Goal: Find specific page/section: Find specific page/section

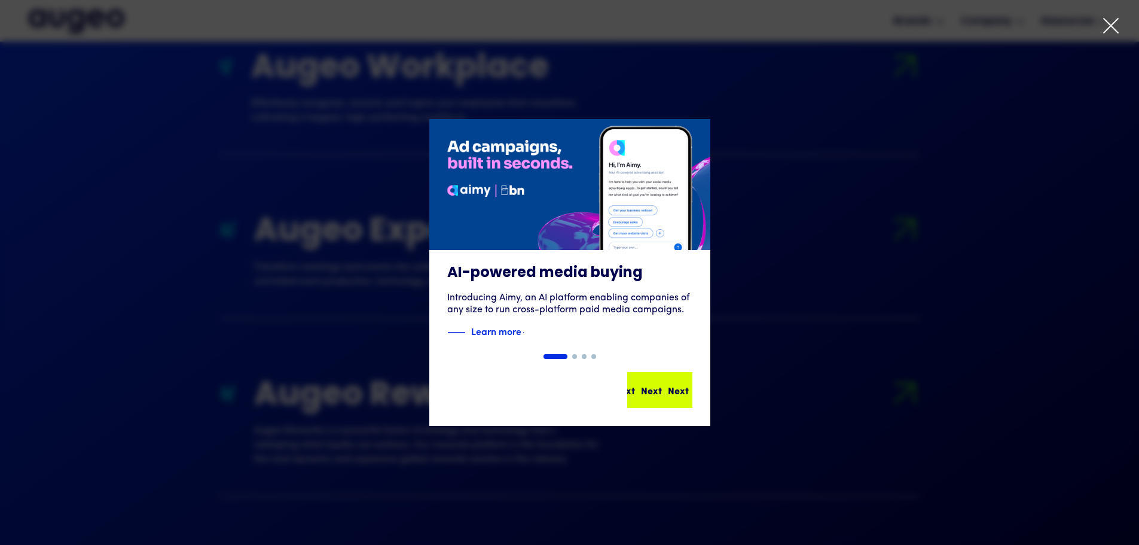
click at [657, 403] on div "Next Next Next Next" at bounding box center [659, 389] width 63 height 33
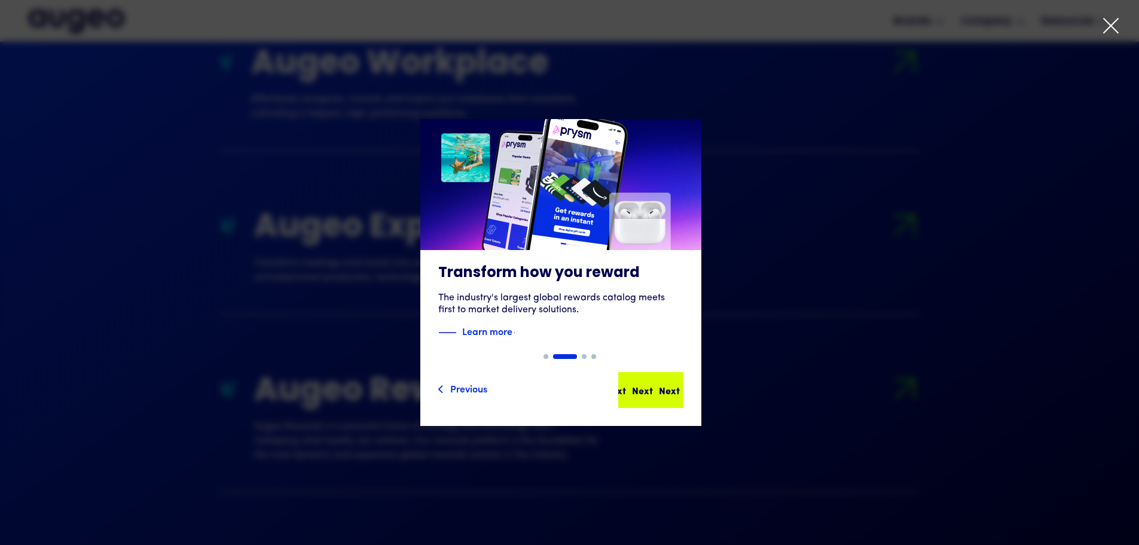
click at [667, 395] on div "Next" at bounding box center [669, 390] width 21 height 14
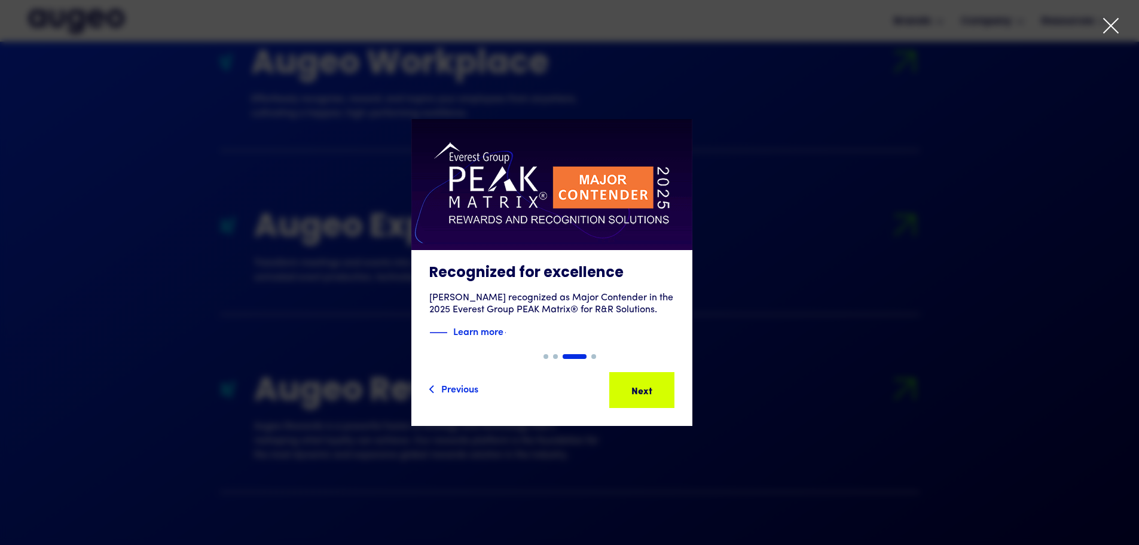
scroll to position [1265, 0]
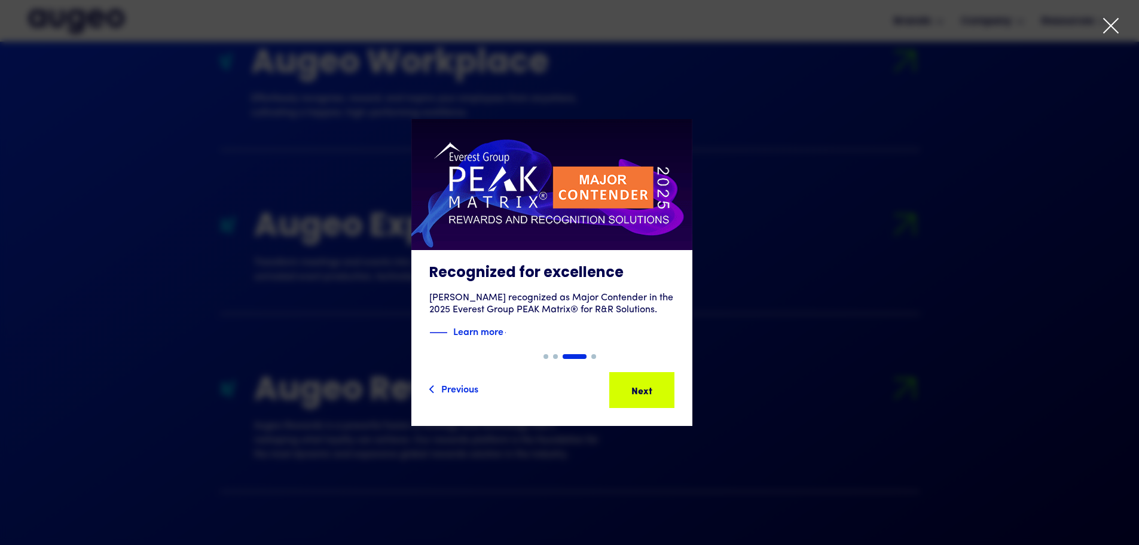
click at [667, 395] on div "Next" at bounding box center [660, 390] width 21 height 14
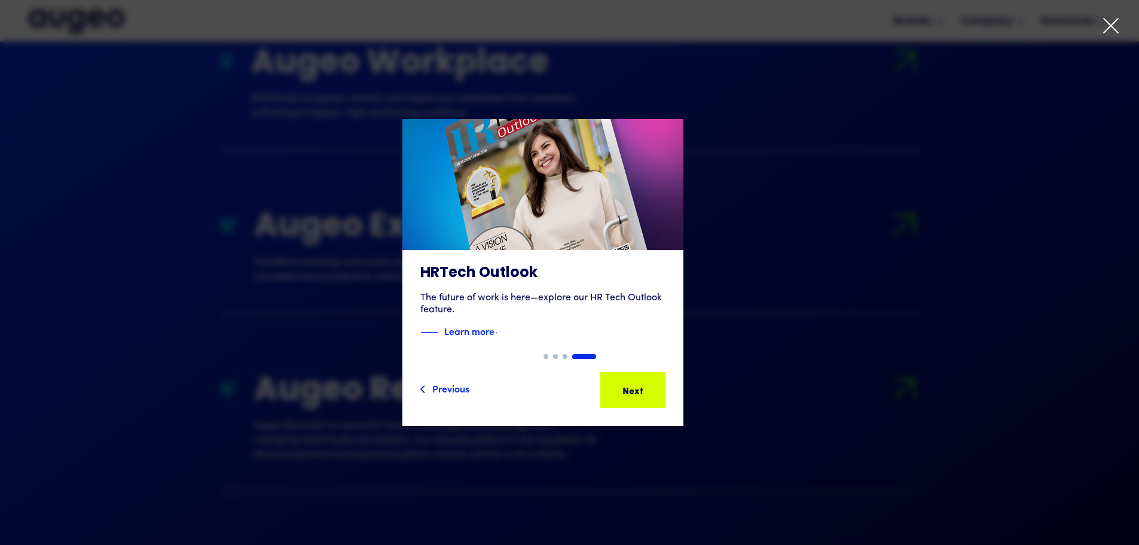
click at [662, 395] on div "Next" at bounding box center [651, 390] width 21 height 14
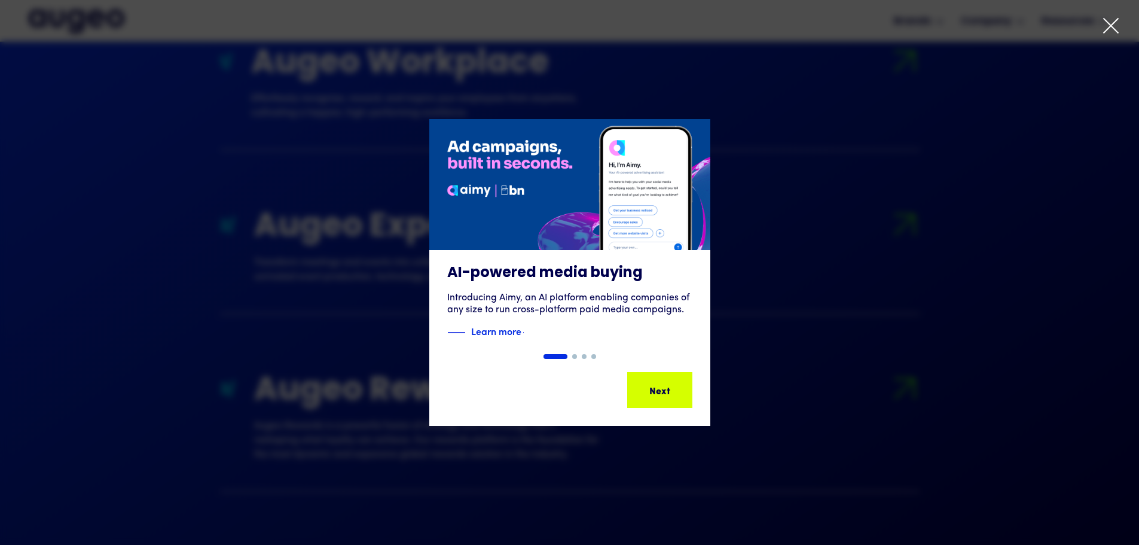
click at [667, 395] on div "Next Next Next Next" at bounding box center [665, 390] width 108 height 14
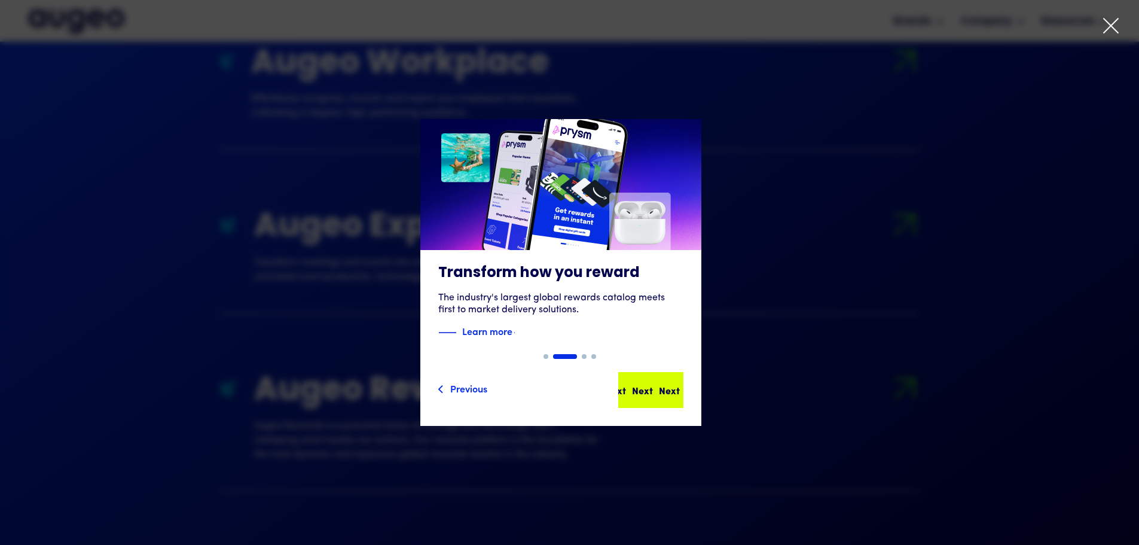
click at [667, 395] on div "Next Next Next Next" at bounding box center [656, 390] width 108 height 14
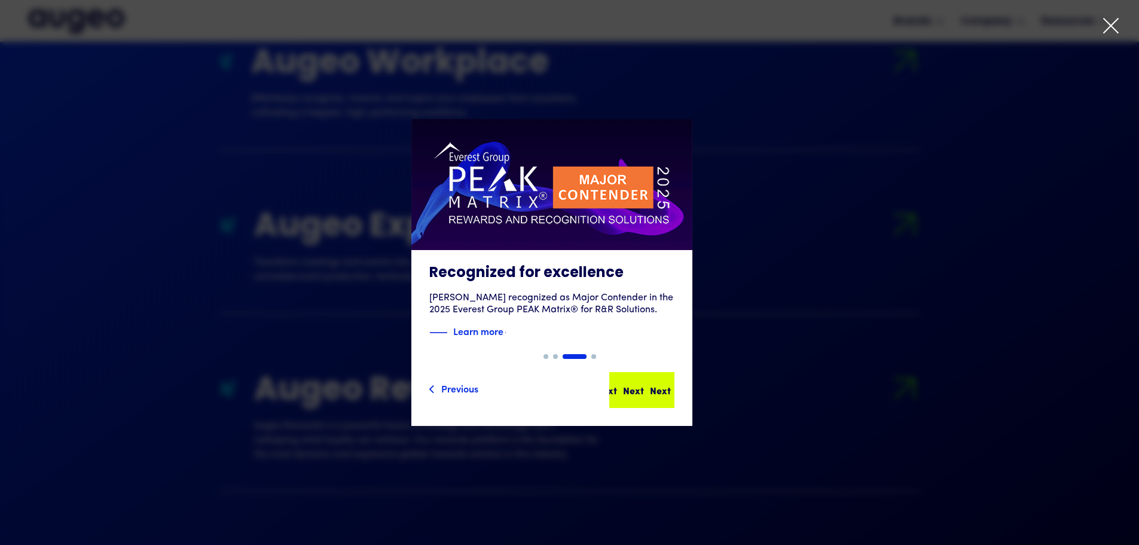
click at [665, 397] on div "Next Next Next Next" at bounding box center [641, 389] width 63 height 33
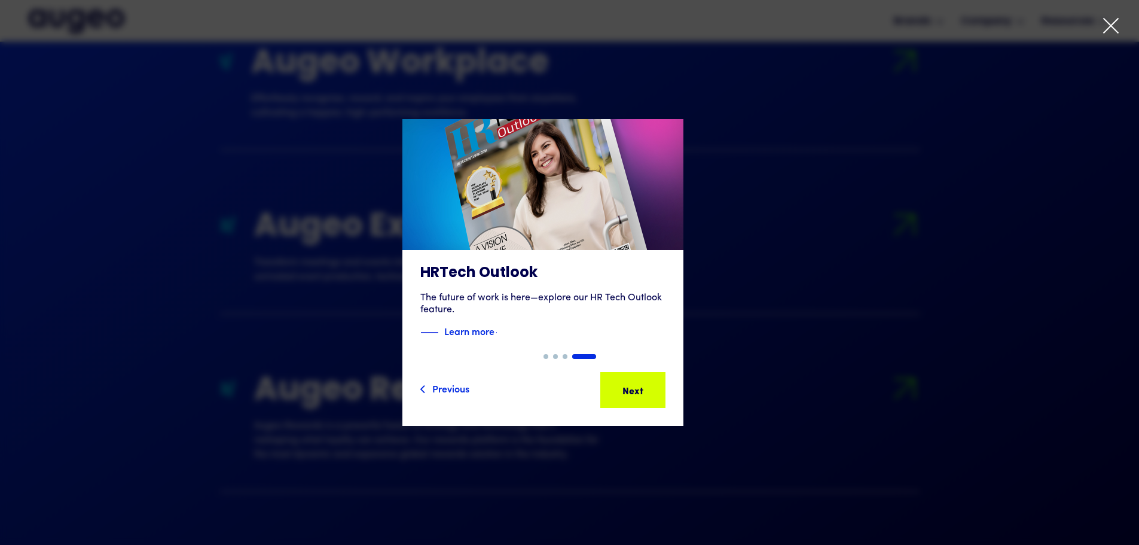
click at [1115, 25] on icon at bounding box center [1111, 26] width 18 height 18
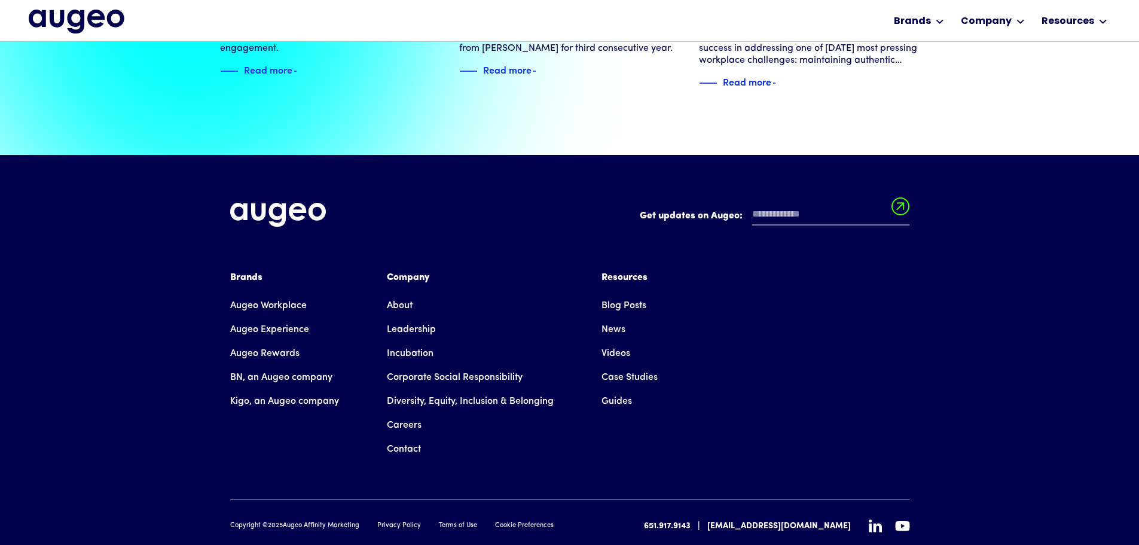
scroll to position [2736, 0]
click at [412, 412] on link "Careers" at bounding box center [404, 424] width 35 height 24
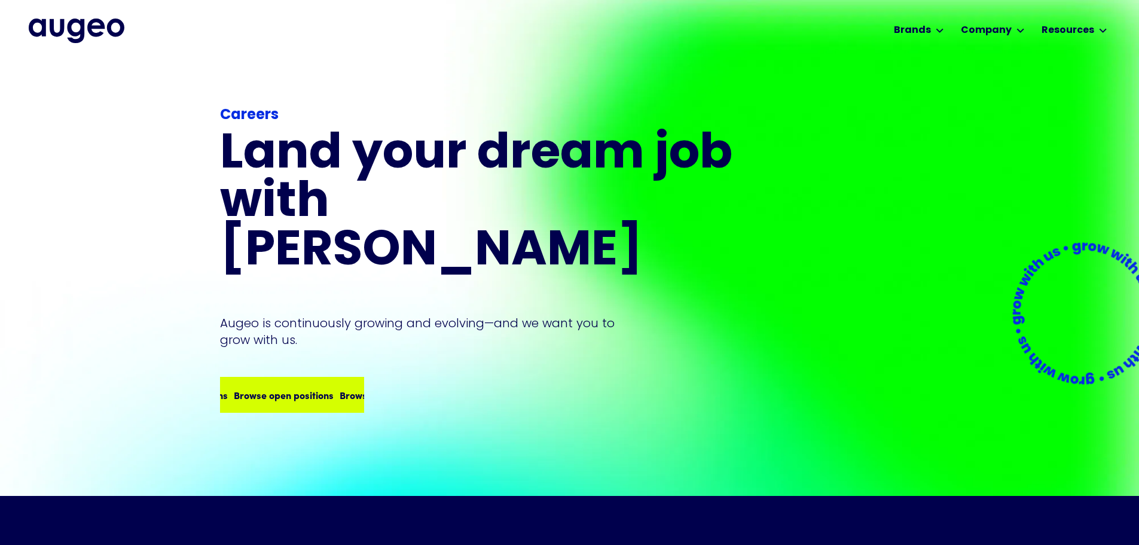
click at [311, 378] on div "Browse open positions Browse open positions Browse open positions Browse open p…" at bounding box center [292, 394] width 142 height 33
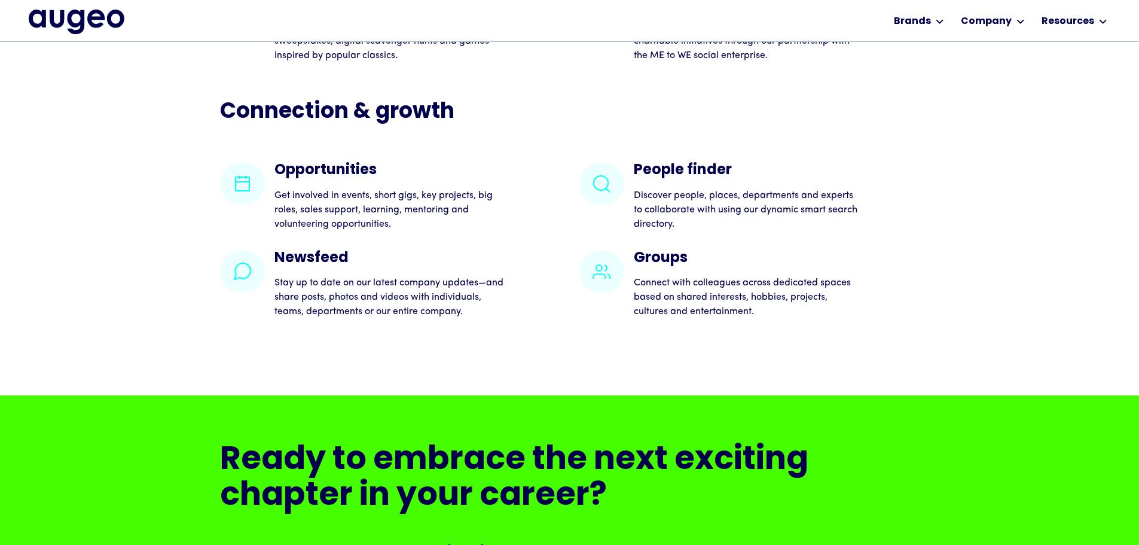
scroll to position [2608, 0]
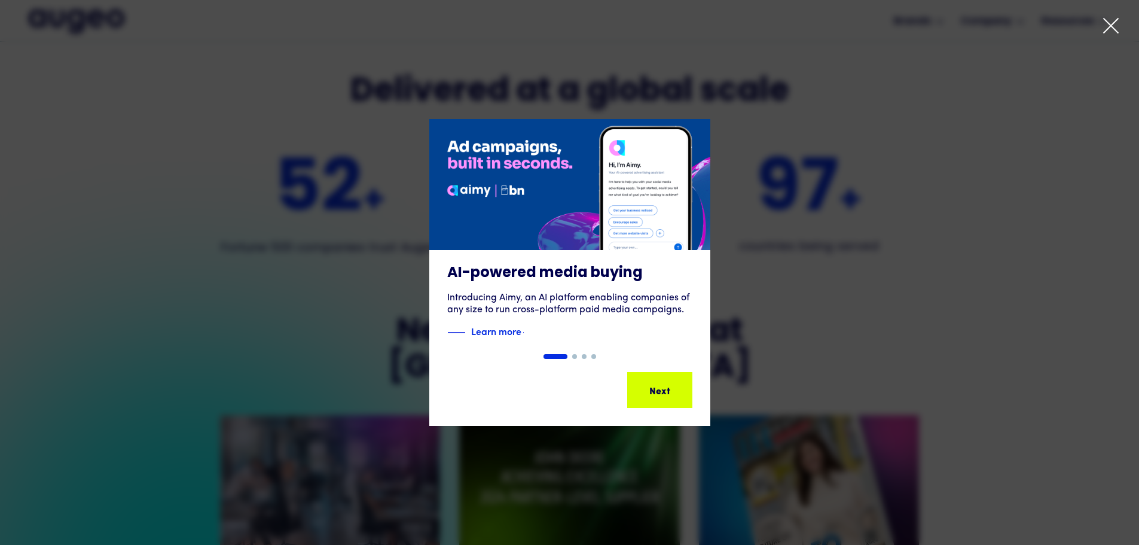
click at [1113, 29] on icon at bounding box center [1110, 26] width 14 height 14
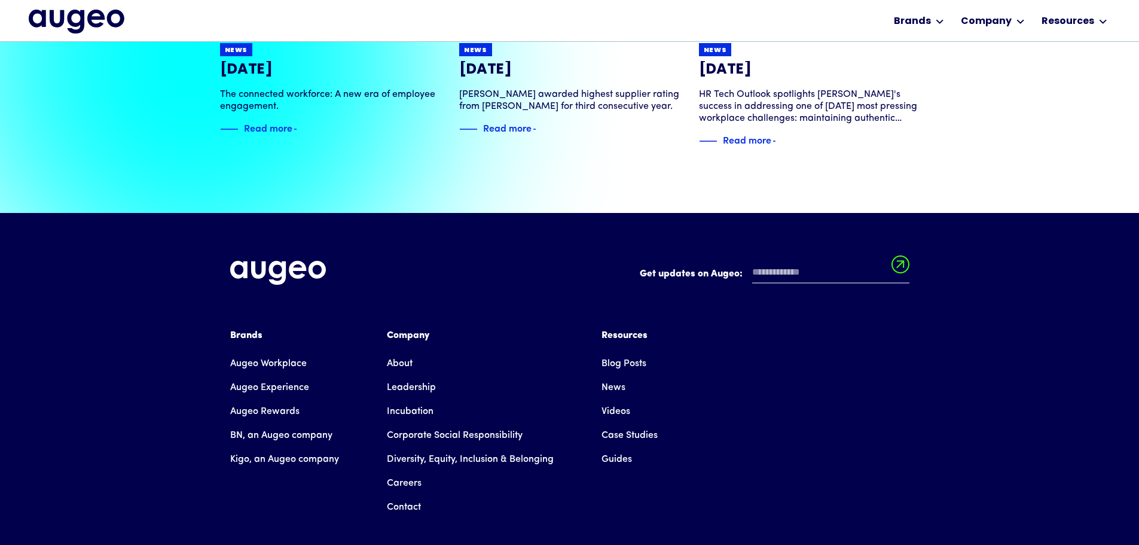
click at [406, 471] on link "Careers" at bounding box center [404, 483] width 35 height 24
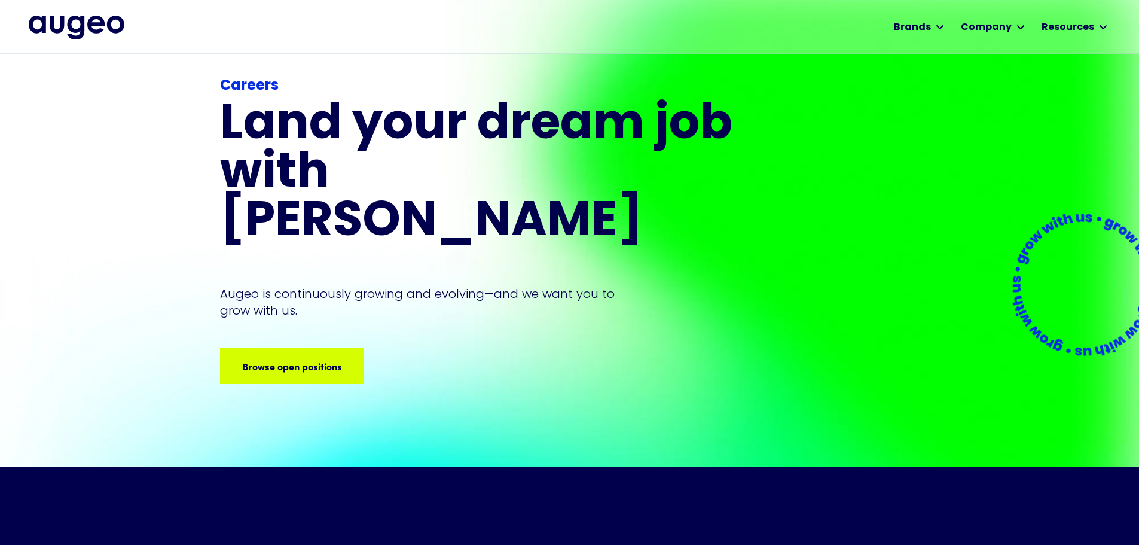
click at [276, 296] on div "Careers Land your dream job﻿ with [PERSON_NAME] is continuously growing and evo…" at bounding box center [478, 229] width 516 height 308
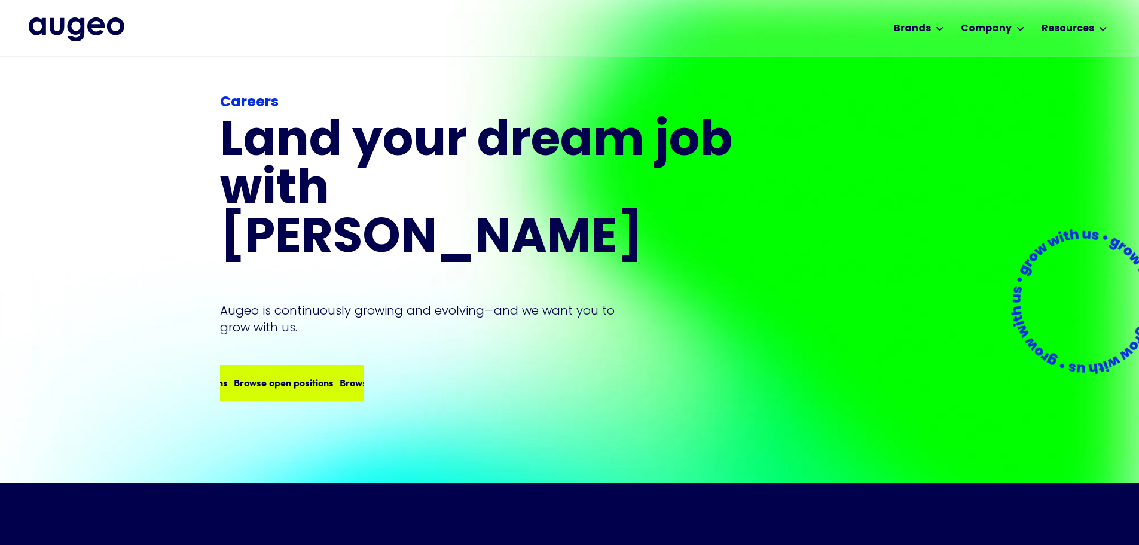
scroll to position [7, 0]
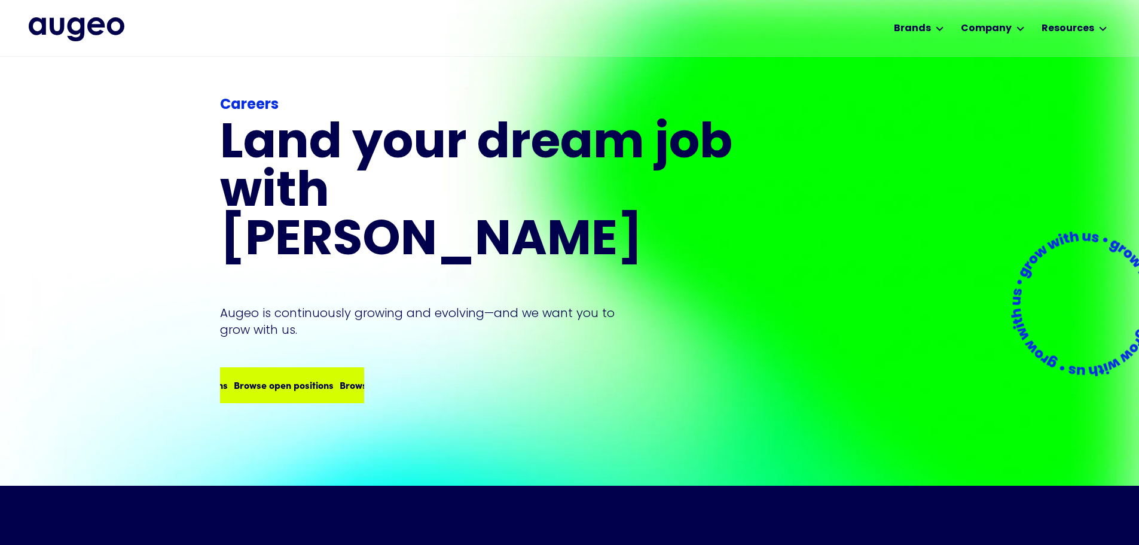
click at [290, 377] on div "Browse open positions Browse open positions Browse open positions Browse open p…" at bounding box center [334, 384] width 423 height 14
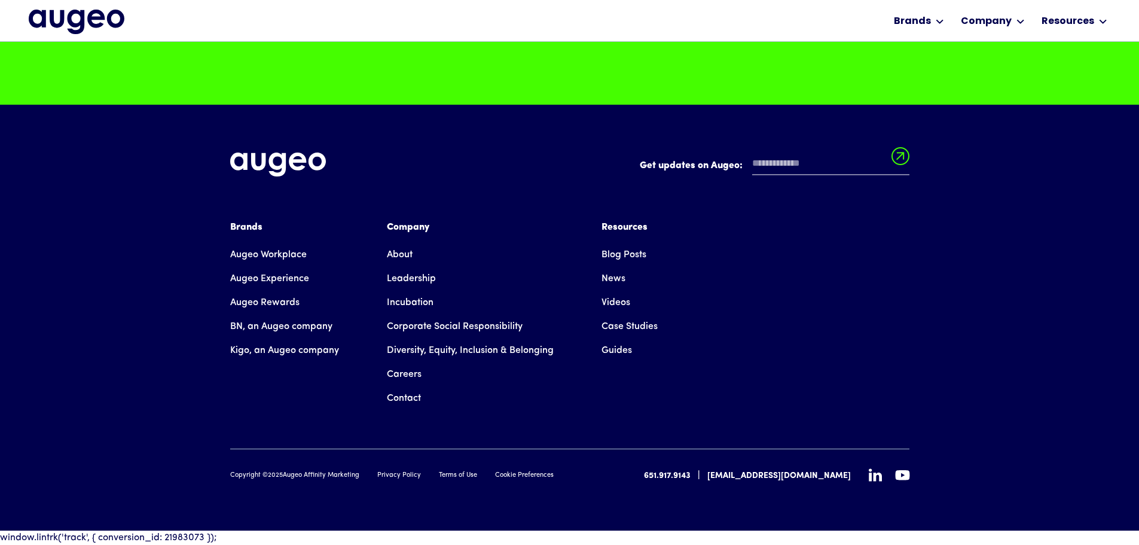
scroll to position [3207, 0]
click at [389, 377] on link "Careers" at bounding box center [404, 374] width 35 height 24
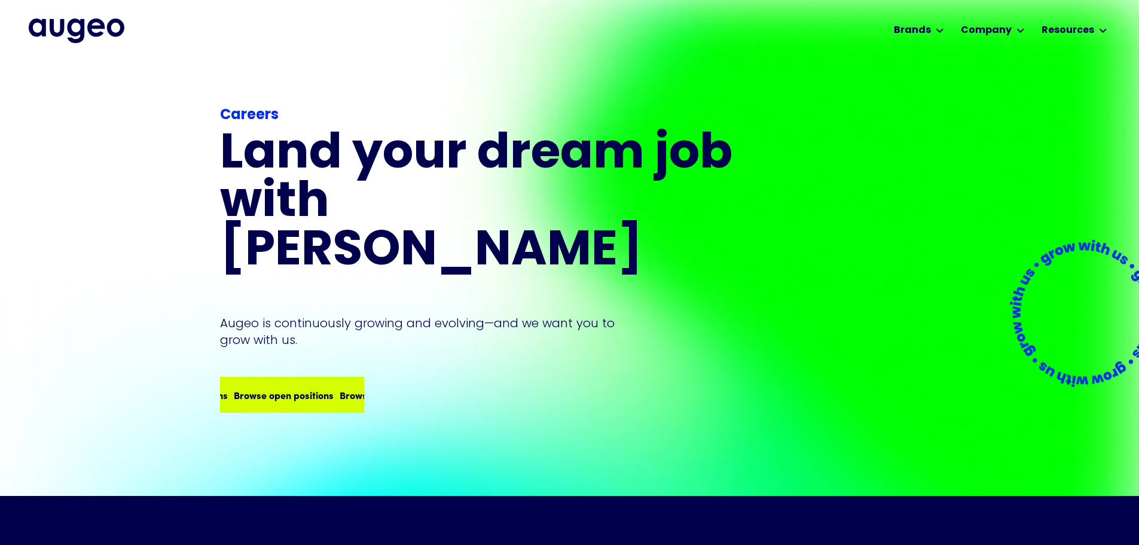
click at [279, 378] on div "Browse open positions Browse open positions Browse open positions Browse open p…" at bounding box center [292, 394] width 142 height 33
